Goal: Information Seeking & Learning: Learn about a topic

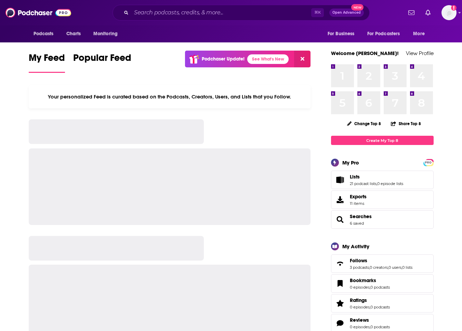
click at [237, 18] on div "⌘ K Open Advanced New" at bounding box center [240, 13] width 257 height 16
click at [223, 13] on input "Search podcasts, credits, & more..." at bounding box center [221, 12] width 180 height 11
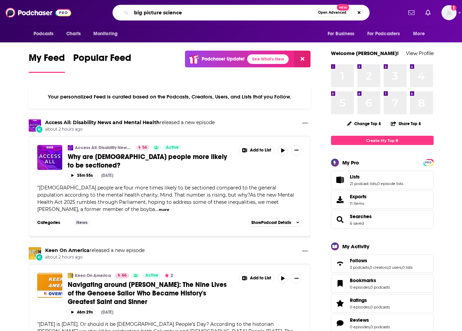
type input "big picture science"
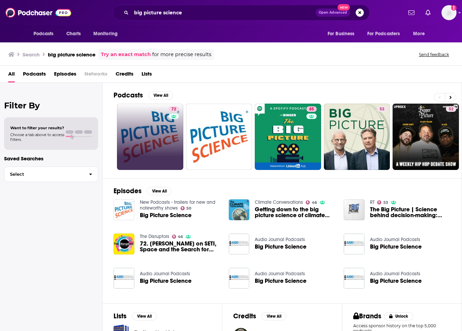
click at [151, 144] on link "72" at bounding box center [150, 137] width 66 height 66
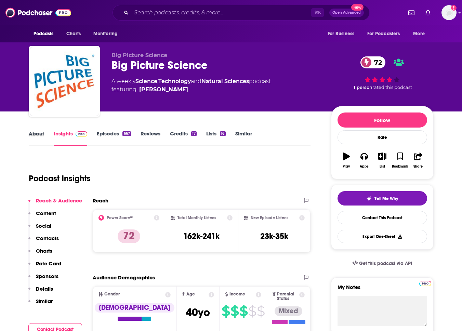
click at [44, 133] on div "About" at bounding box center [41, 138] width 25 height 16
click at [45, 137] on div "About" at bounding box center [41, 138] width 25 height 16
click at [38, 133] on link "About" at bounding box center [36, 138] width 15 height 16
